Goal: Information Seeking & Learning: Compare options

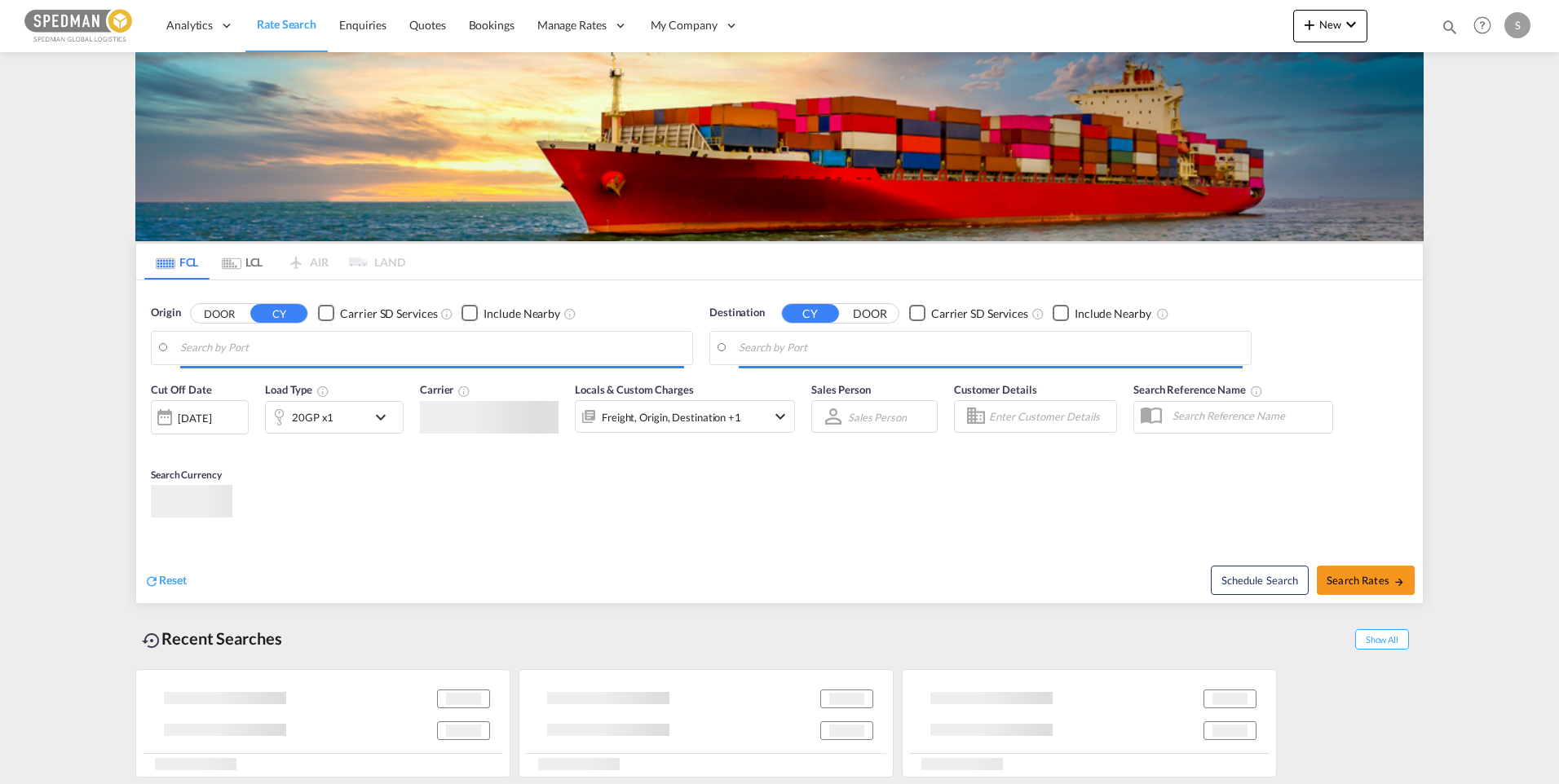
type input "Helsingborg, SEHEL"
type input "Hamad, QAHMD"
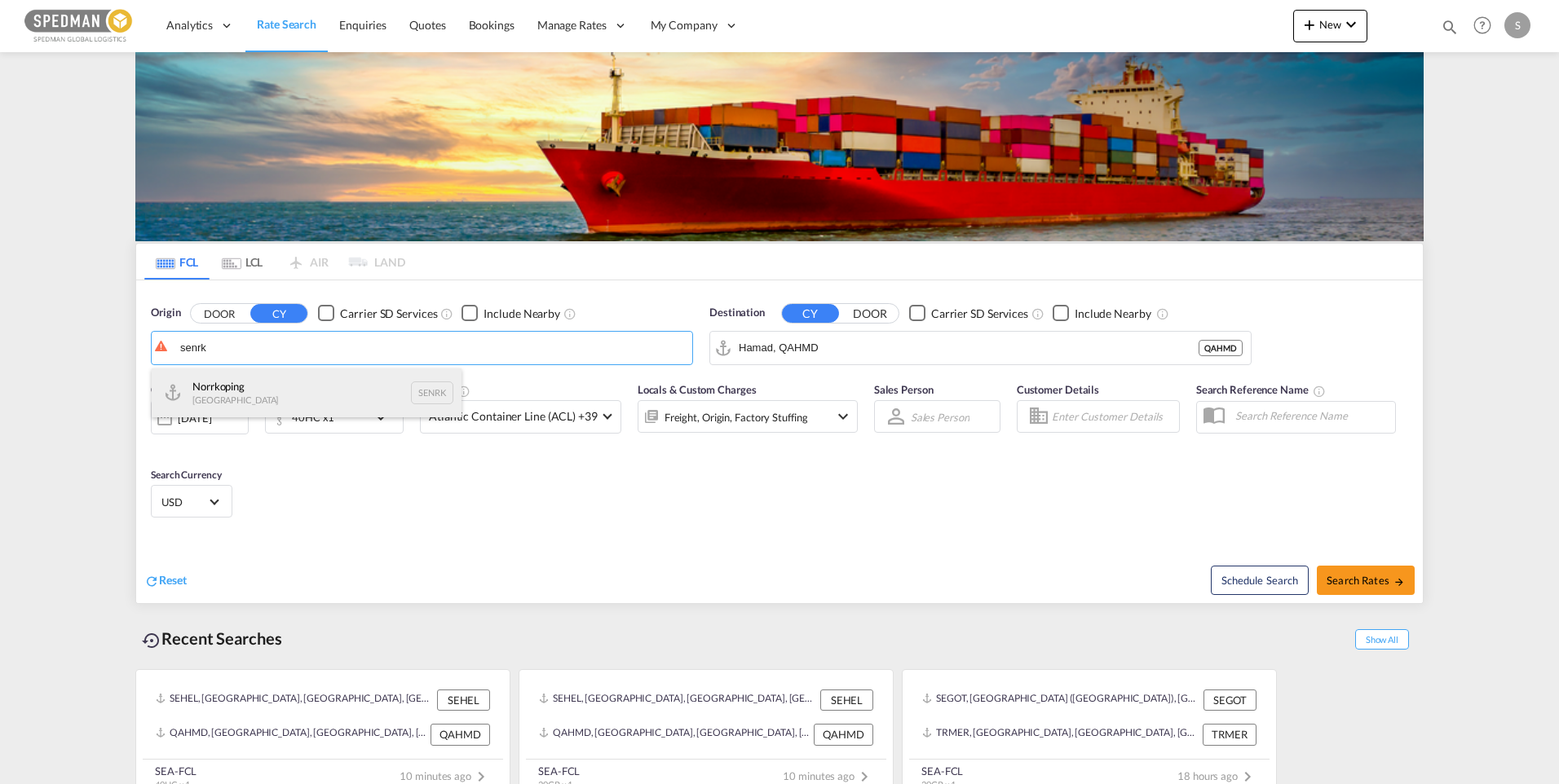
click at [243, 398] on div "Norrkoping Sweden SENRK" at bounding box center [306, 392] width 310 height 49
type input "Norrkoping, SENRK"
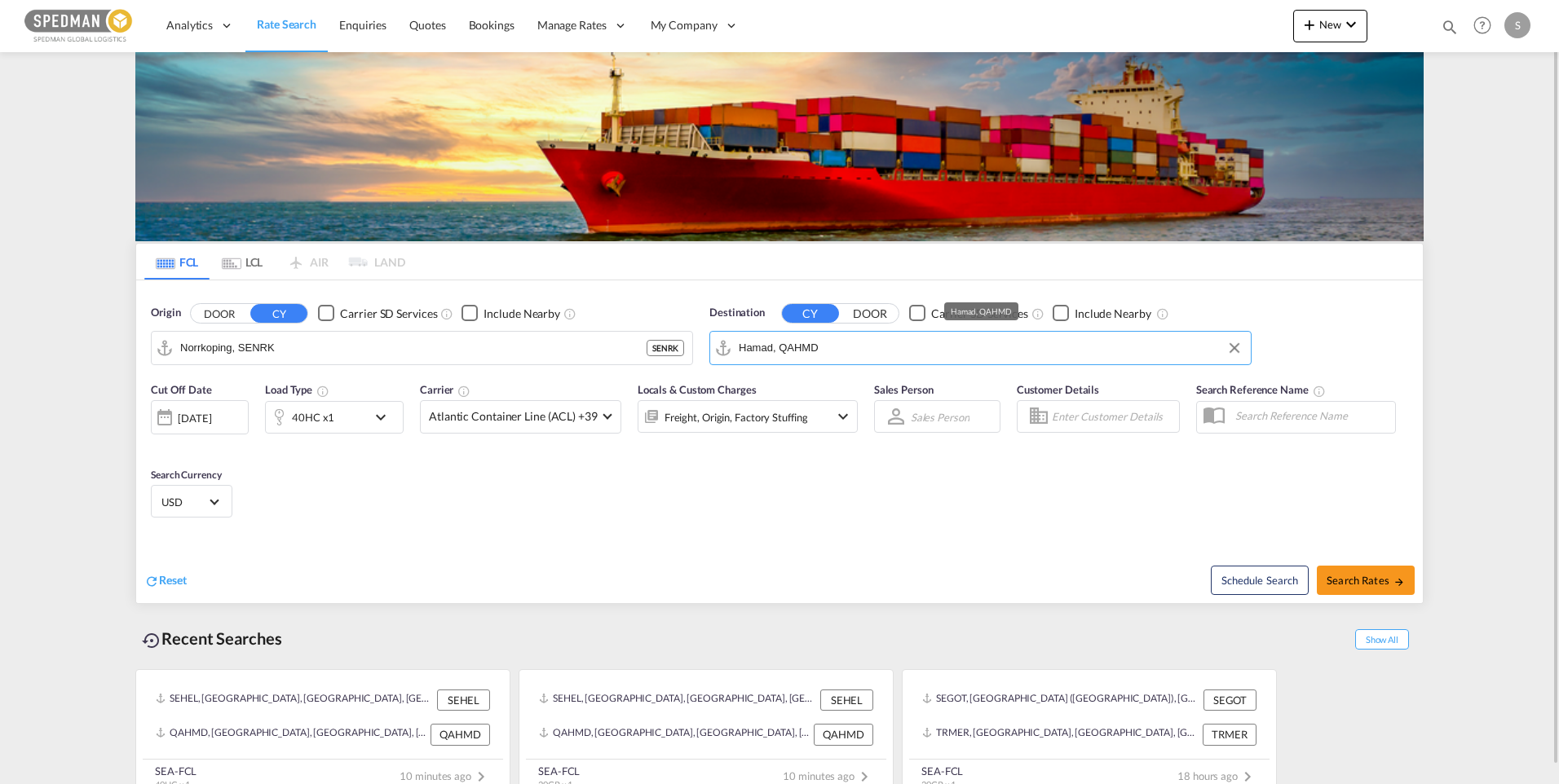
drag, startPoint x: 884, startPoint y: 346, endPoint x: 642, endPoint y: 371, distance: 243.3
click at [642, 371] on div "Origin DOOR CY Carrier SD Services Include Nearby Norrkoping, SENRK SENRK Desti…" at bounding box center [780, 327] width 1287 height 93
drag, startPoint x: 856, startPoint y: 354, endPoint x: 625, endPoint y: 371, distance: 231.6
click at [625, 371] on div "Origin DOOR CY Carrier SD Services Include Nearby Norrkoping, SENRK SENRK Desti…" at bounding box center [780, 327] width 1287 height 93
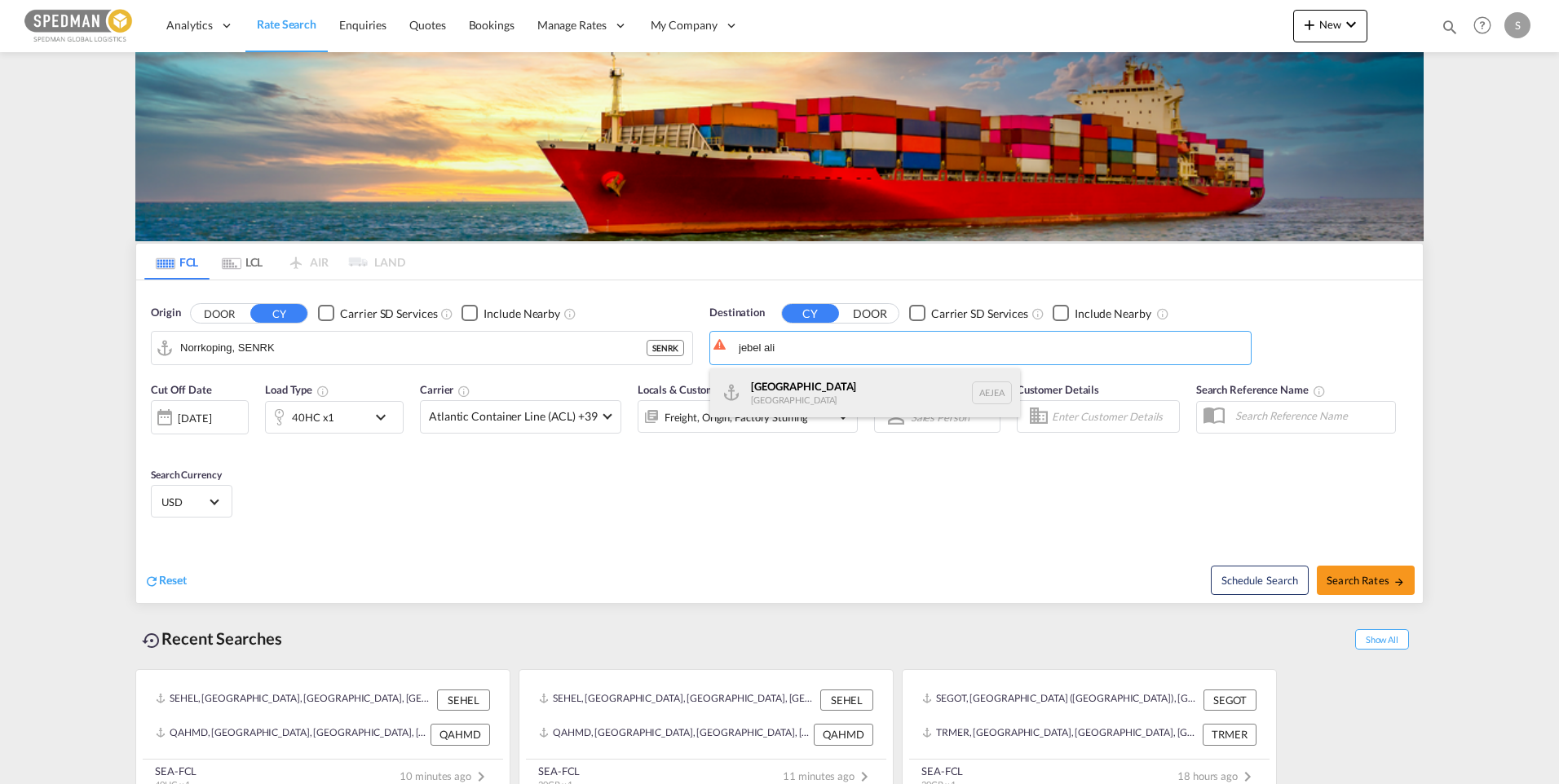
click at [775, 389] on div "Jebel Ali United Arab Emirates AEJEA" at bounding box center [864, 392] width 310 height 49
type input "Jebel Ali, AEJEA"
click at [371, 419] on md-icon "icon-chevron-down" at bounding box center [385, 418] width 28 height 19
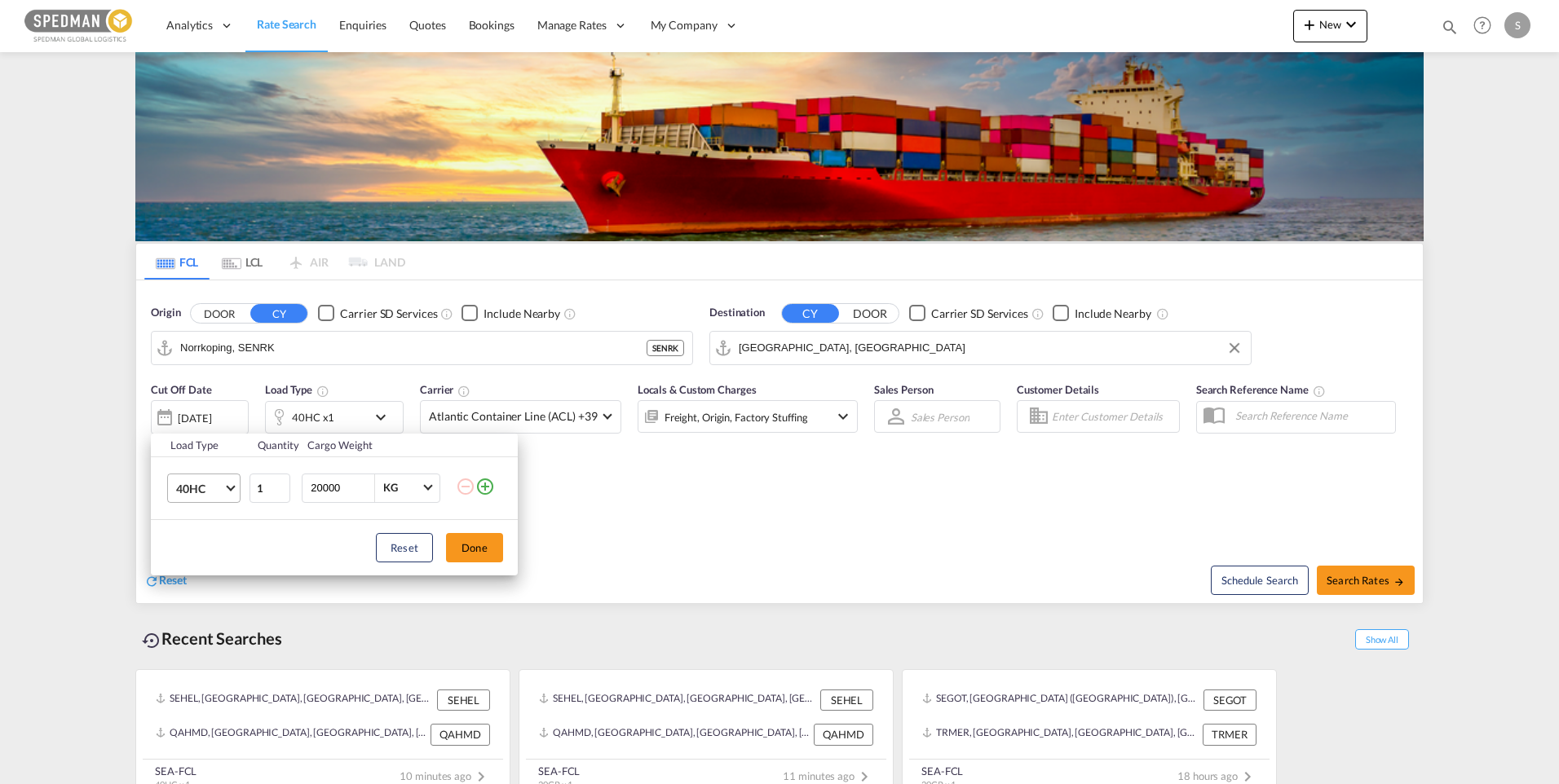
click at [228, 494] on md-select-value "40HC" at bounding box center [207, 488] width 66 height 28
click at [215, 409] on md-option "20GP" at bounding box center [218, 410] width 111 height 40
click at [219, 421] on div "Load Type Quantity Cargo Weight 20GP 1 20000 KG KG Load type addition is restri…" at bounding box center [780, 392] width 1559 height 784
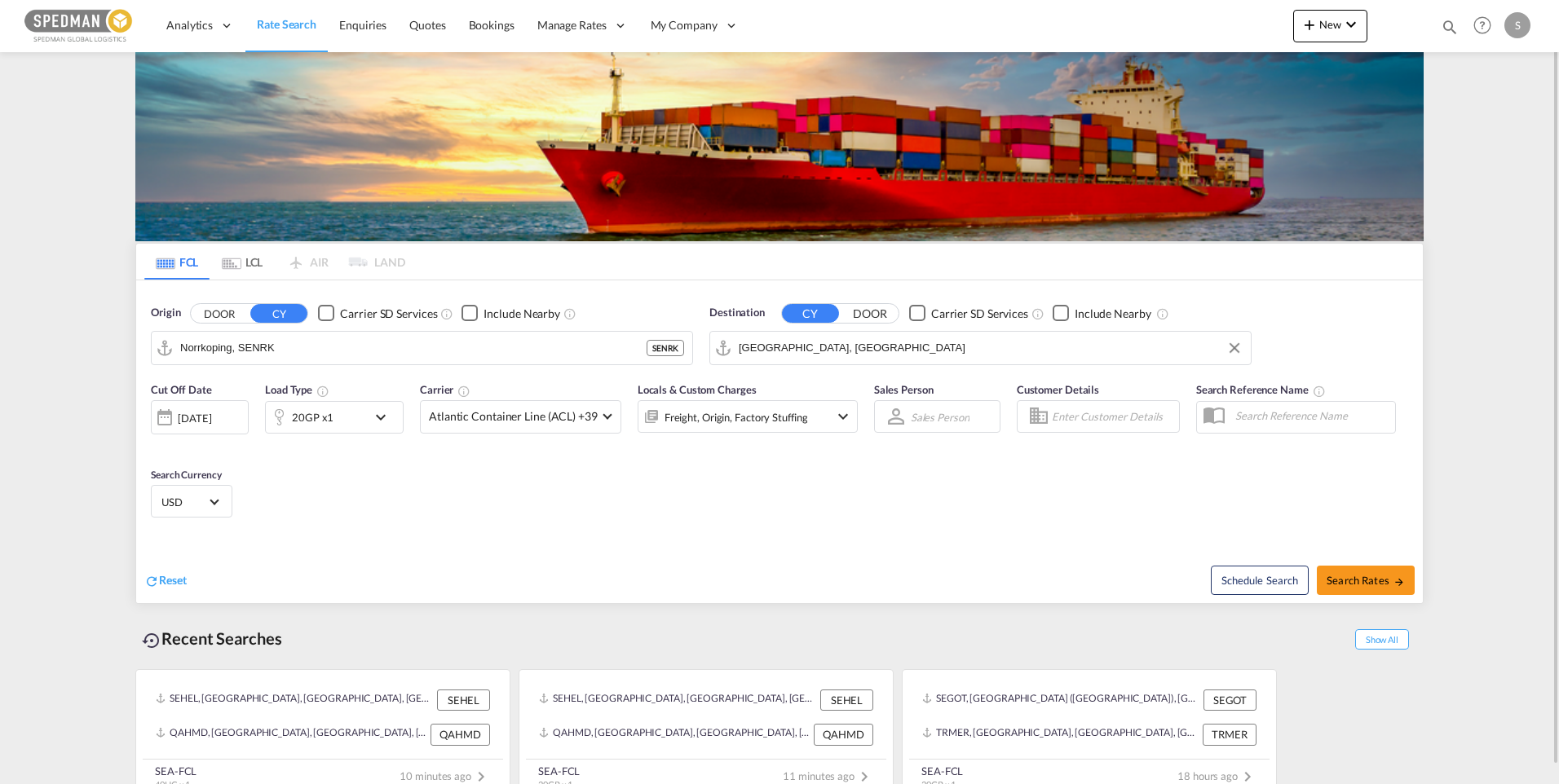
click at [211, 419] on div "26 Sep 2025" at bounding box center [194, 418] width 34 height 14
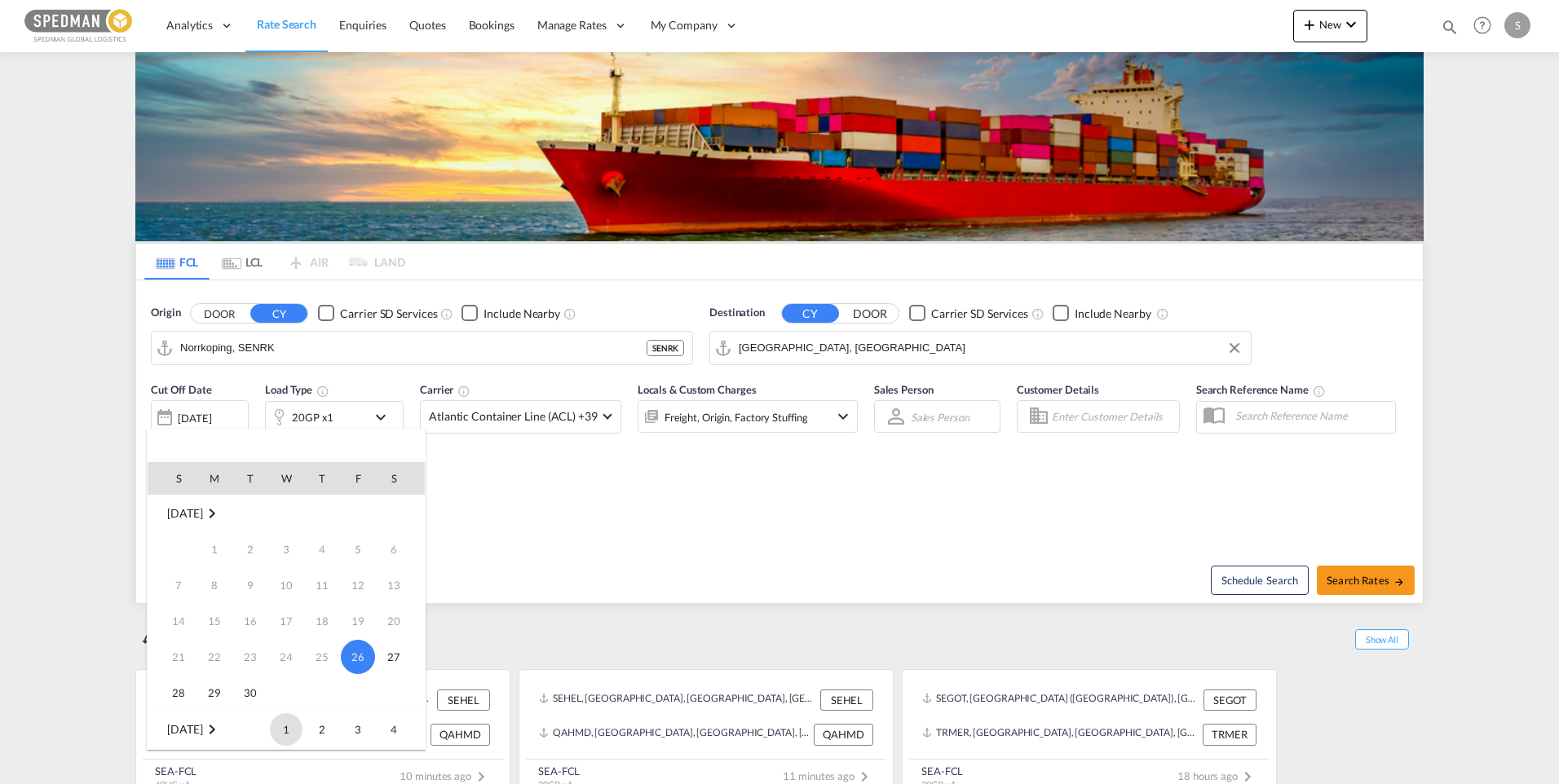
click at [292, 735] on span "1" at bounding box center [287, 730] width 33 height 33
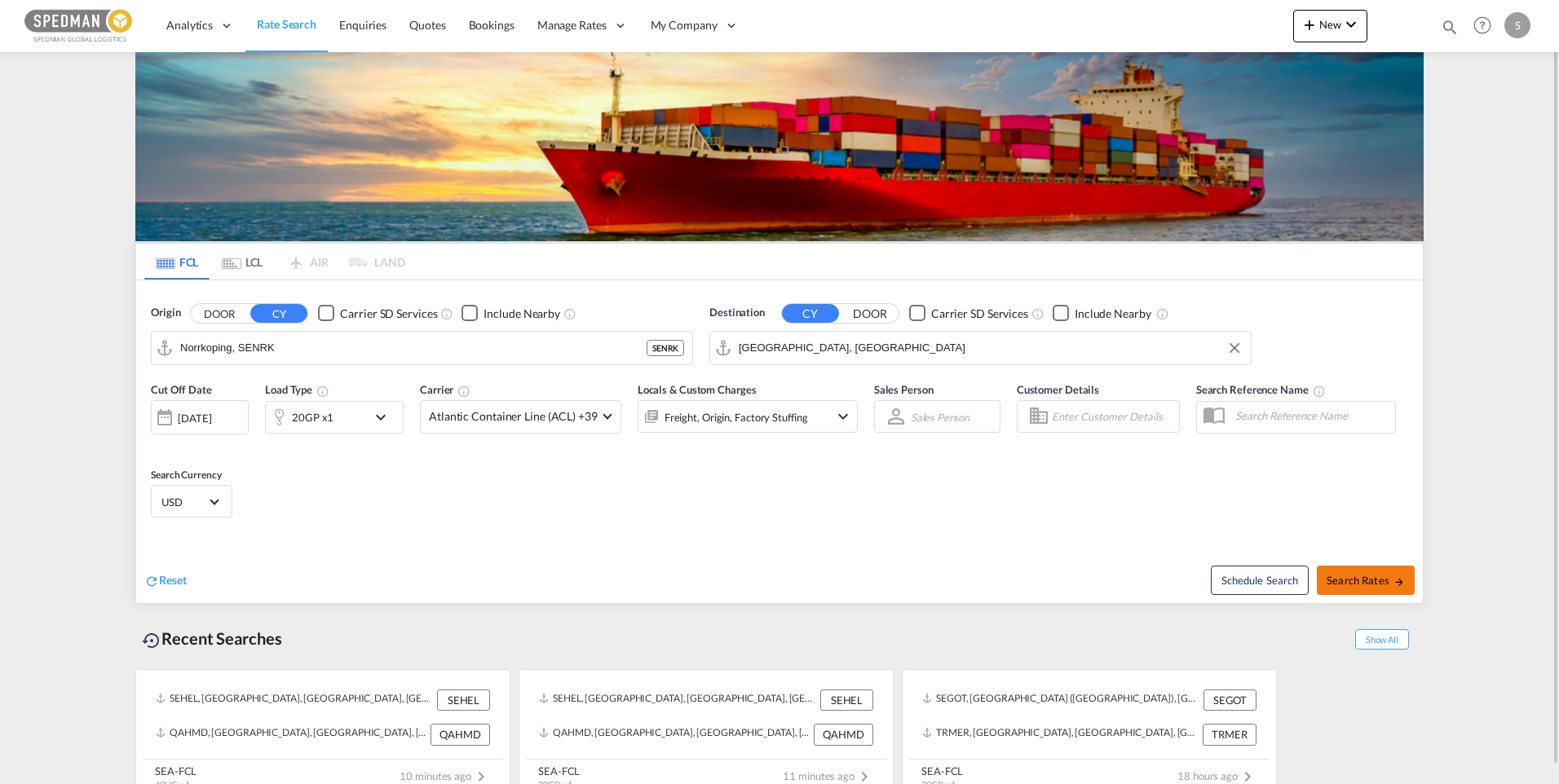
click at [1379, 572] on button "Search Rates" at bounding box center [1365, 581] width 97 height 29
type input "SENRK to AEJEA / 1 Oct 2025"
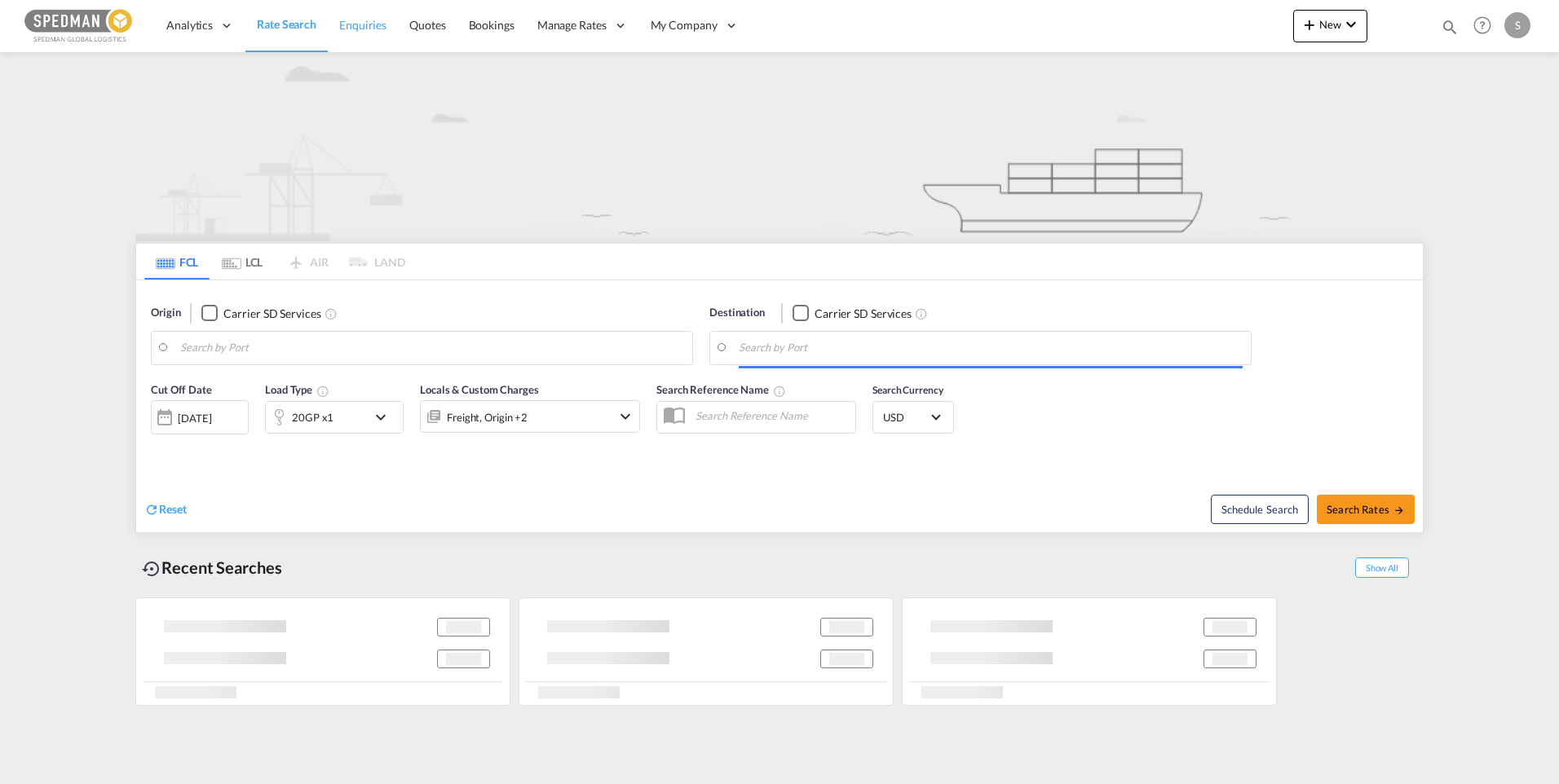
type input "Norrkoping, SENRK"
type input "Jebel Ali, AEJEA"
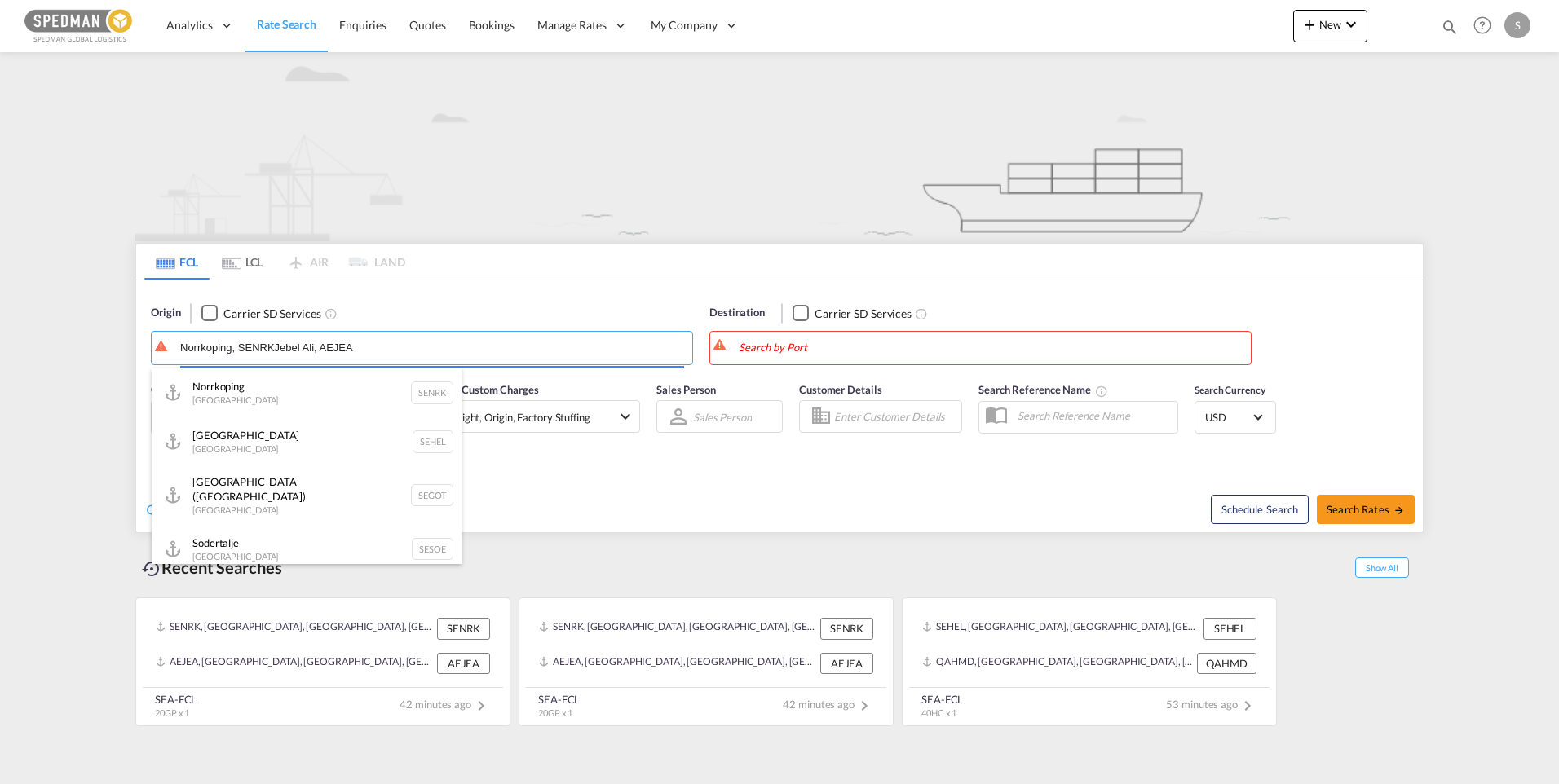
type input "Norrkoping, SENRKJebel Ali, AEJEA"
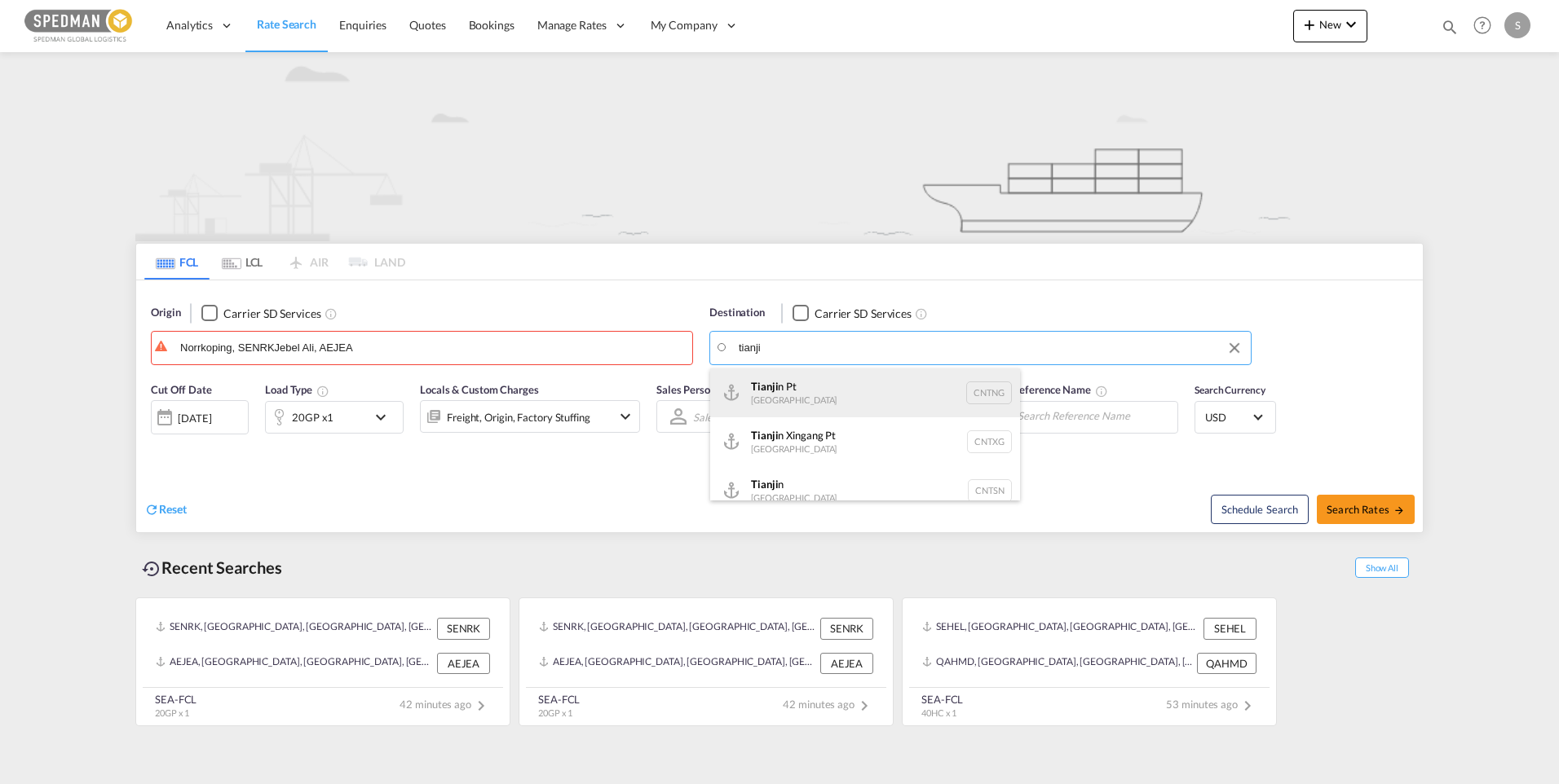
click at [809, 390] on div "Tianji n Pt China CNTNG" at bounding box center [864, 392] width 310 height 49
type input "Tianjin Pt, CNTNG"
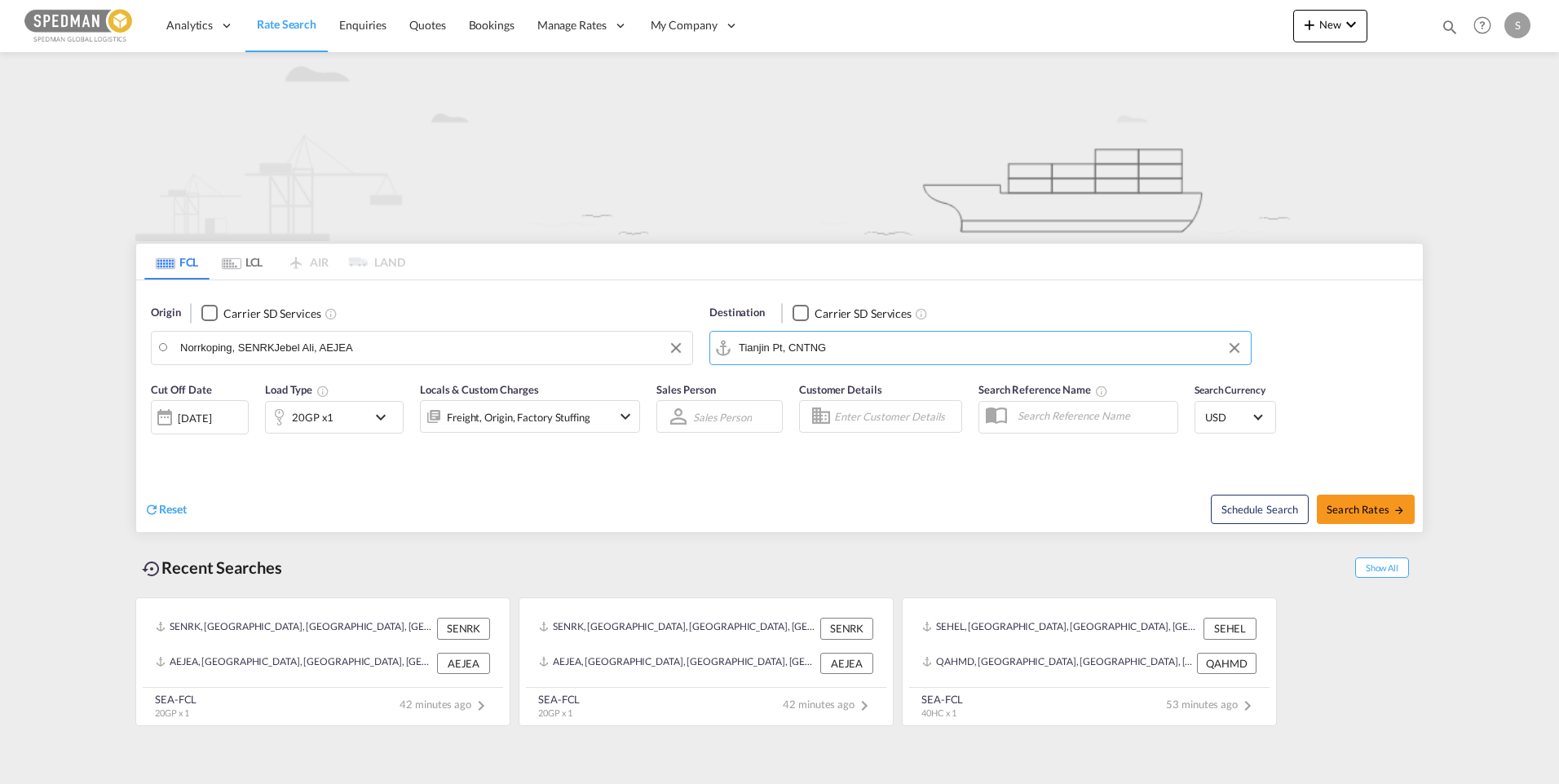
click at [388, 342] on input "Norrkoping, SENRKJebel Ali, AEJEA" at bounding box center [432, 347] width 504 height 24
click at [277, 377] on div "Norrkoping Sweden SENRK" at bounding box center [306, 392] width 310 height 49
type input "Norrkoping, SENRK"
click at [230, 410] on div "26 Sep 2025" at bounding box center [199, 418] width 97 height 35
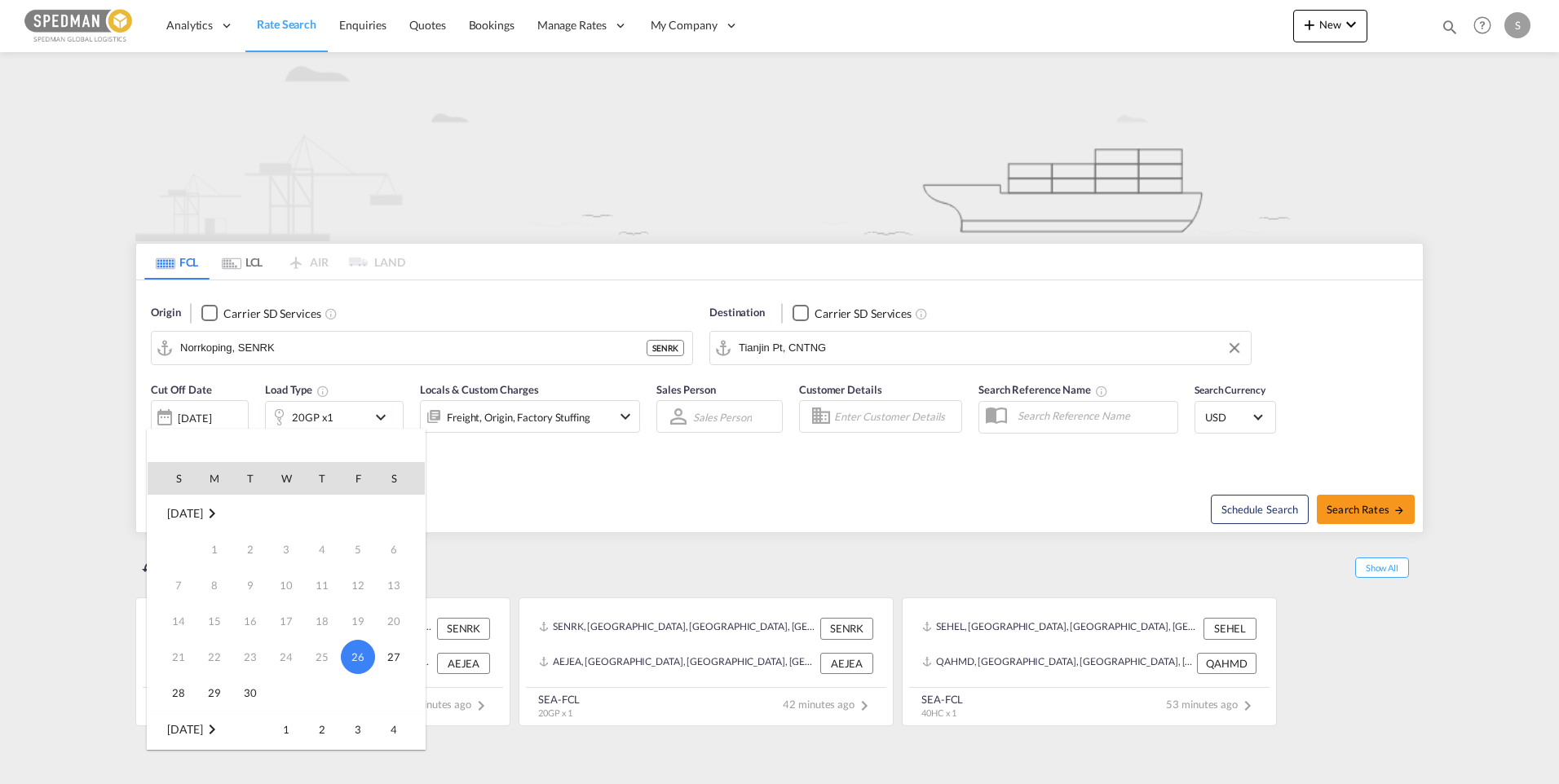
click at [222, 511] on md-icon "September 2025" at bounding box center [212, 513] width 19 height 19
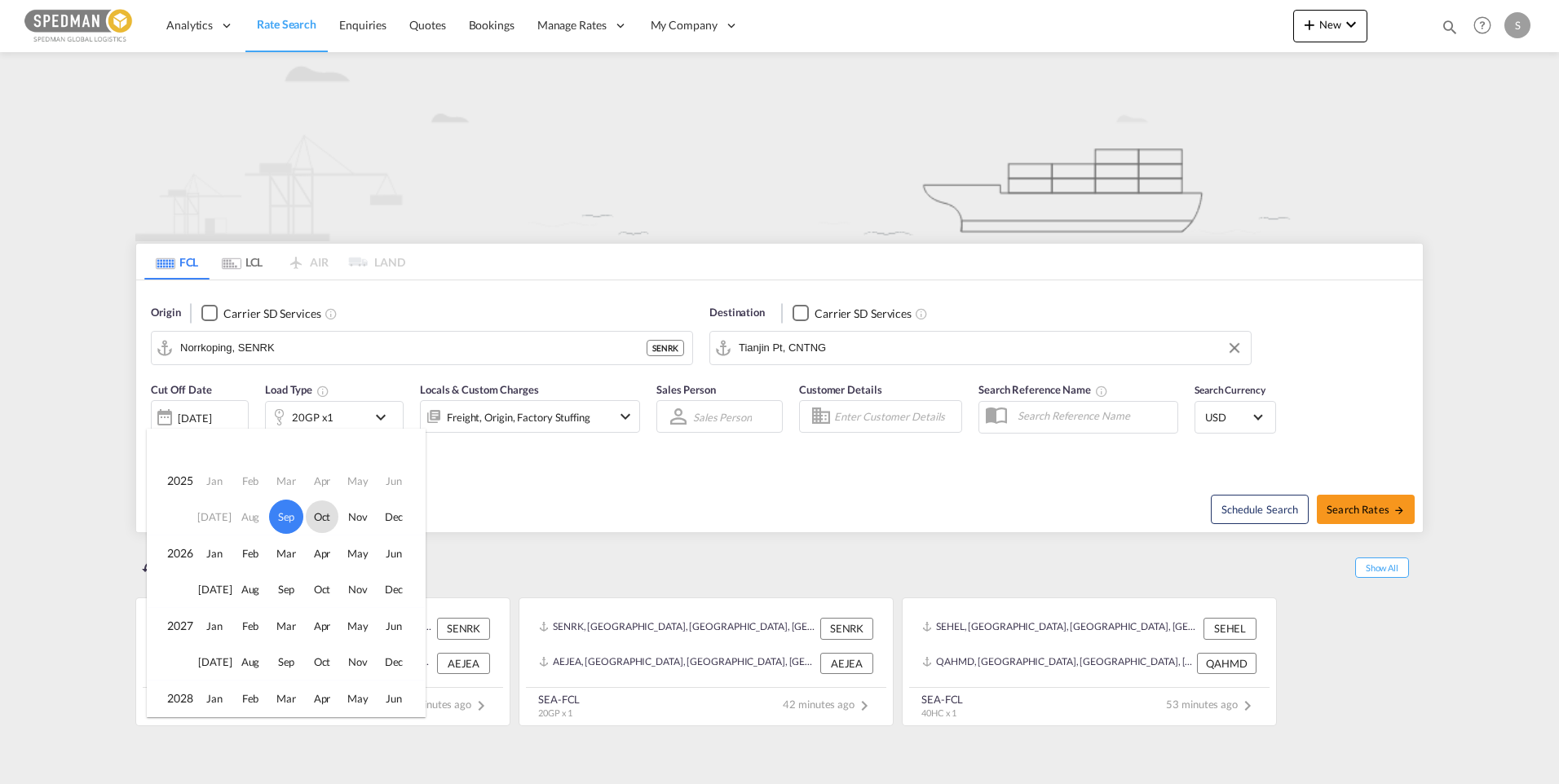
click at [319, 514] on span "Oct" at bounding box center [322, 517] width 33 height 33
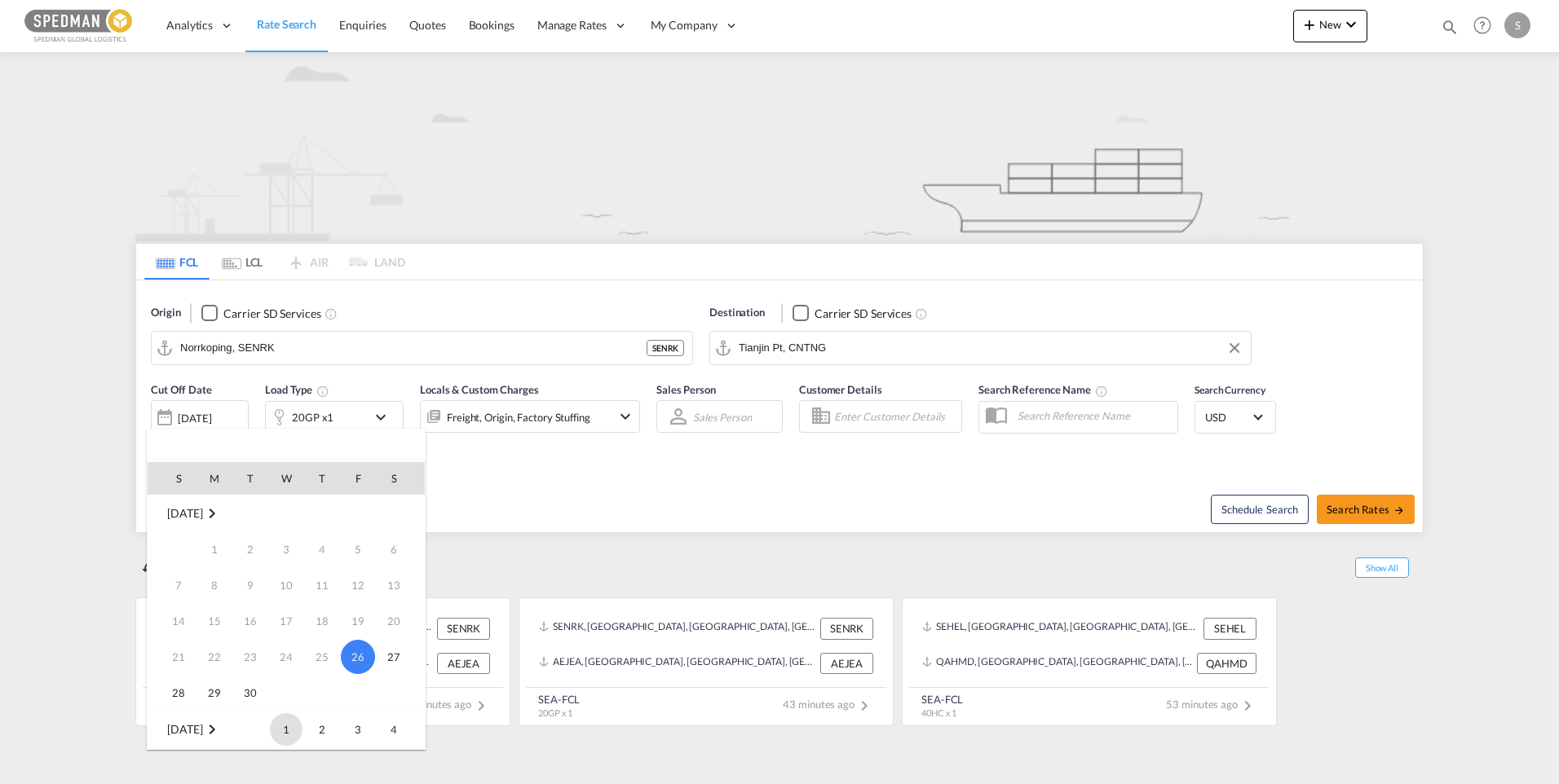
scroll to position [216, 0]
click at [287, 513] on span "1" at bounding box center [287, 514] width 33 height 33
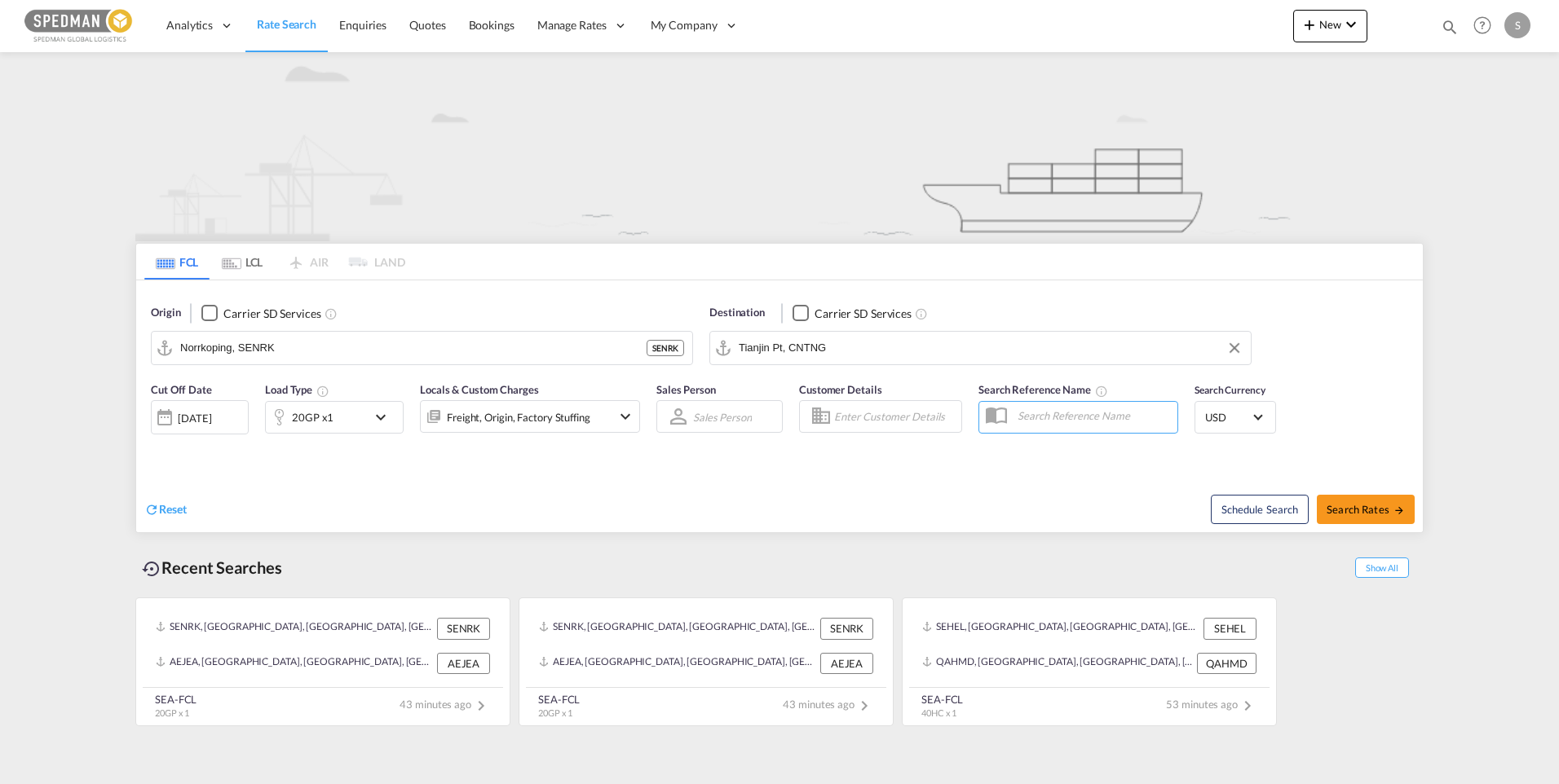
click at [616, 424] on md-icon "icon-chevron-down" at bounding box center [625, 417] width 19 height 19
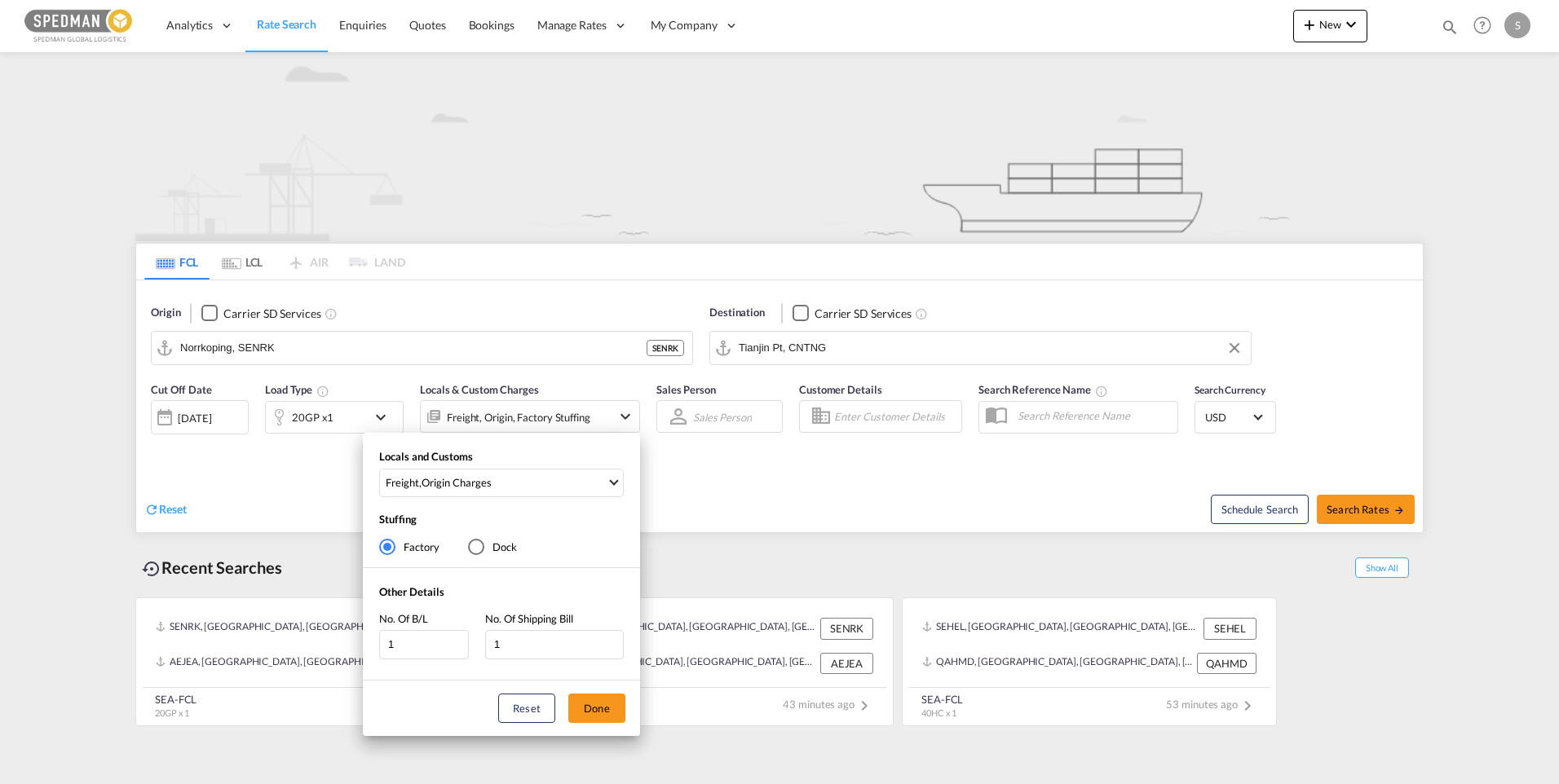
click at [748, 497] on div "Locals and Customs Freight , Origin Charges Clear All Select All Freight Origin…" at bounding box center [780, 392] width 1559 height 784
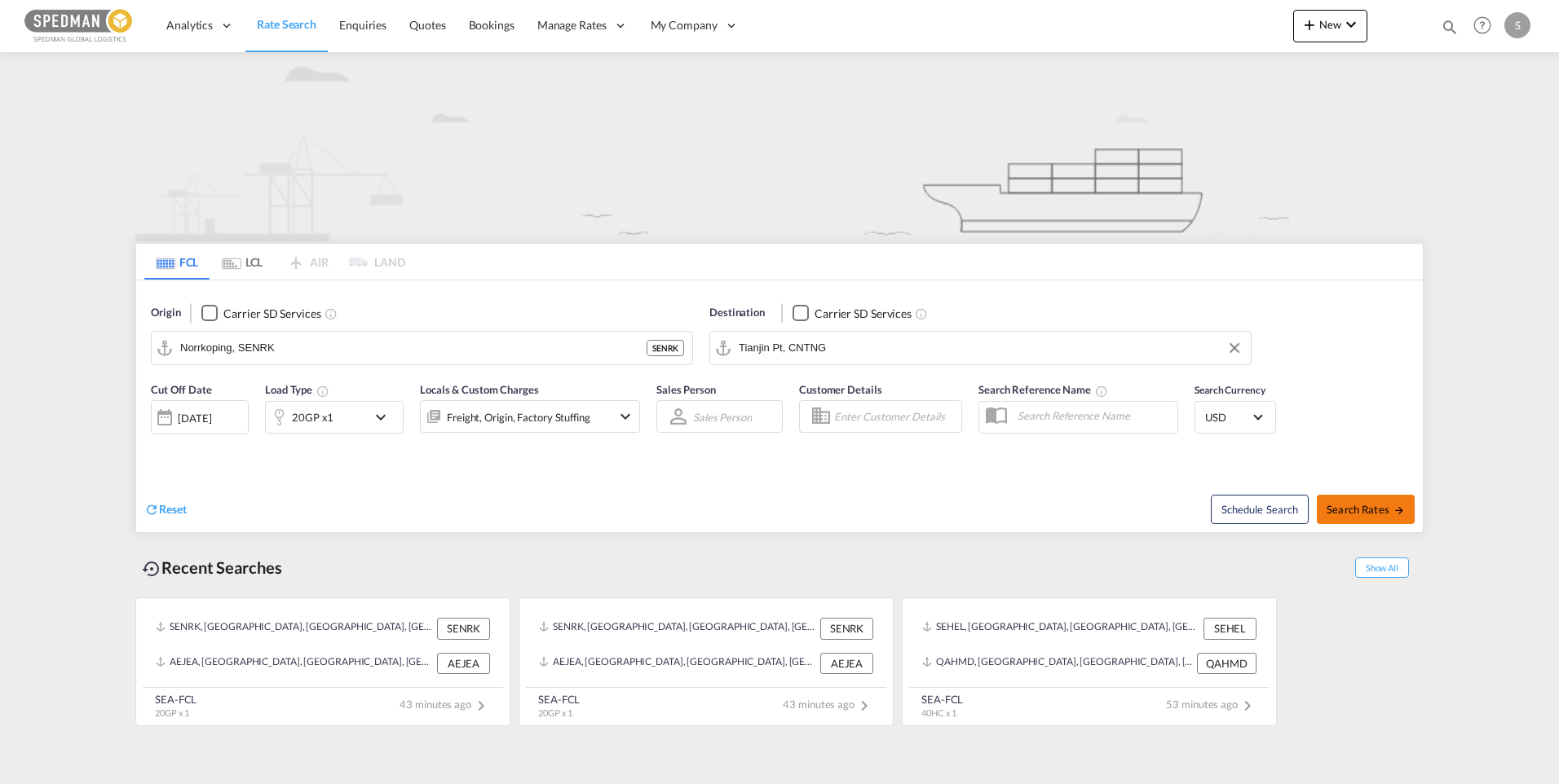
click at [1364, 506] on span "Search Rates" at bounding box center [1365, 510] width 78 height 14
type input "SENRK to CNTNG / 1 Oct 2025"
